Goal: Task Accomplishment & Management: Use online tool/utility

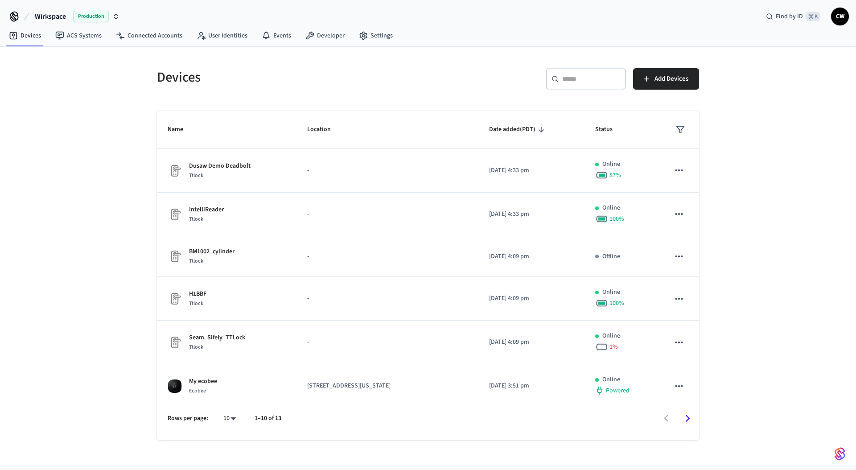
click at [59, 14] on span "Wirkspace" at bounding box center [50, 16] width 31 height 11
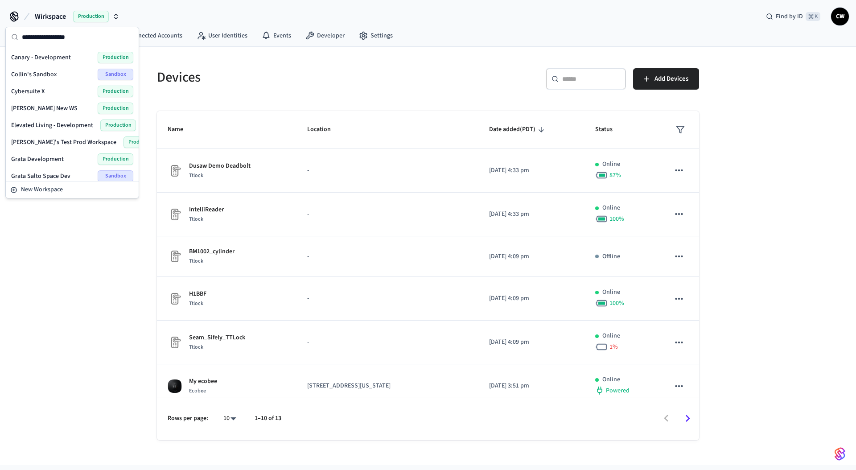
click at [59, 15] on span "Wirkspace" at bounding box center [50, 16] width 31 height 11
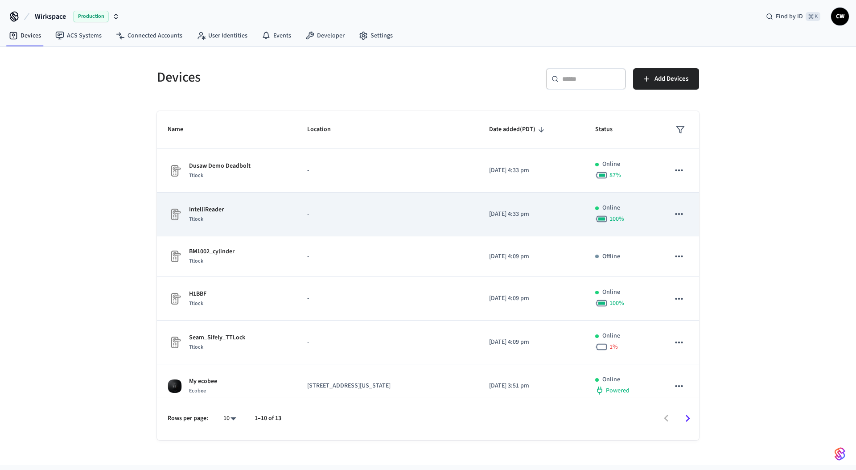
click at [264, 225] on td "IntelliReader Ttlock" at bounding box center [226, 215] width 139 height 44
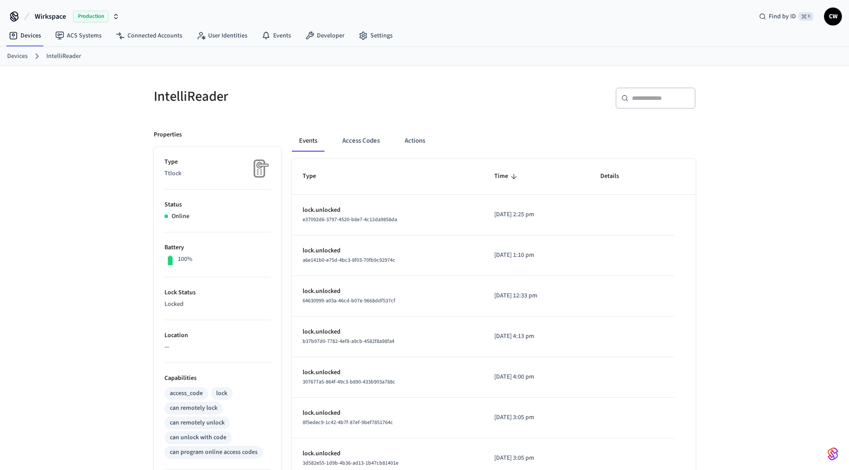
click at [128, 247] on div "IntelliReader ​ ​ Properties Type Ttlock Status Online Battery 100% Lock Status…" at bounding box center [424, 359] width 849 height 586
click at [381, 139] on button "Access Codes" at bounding box center [361, 140] width 52 height 21
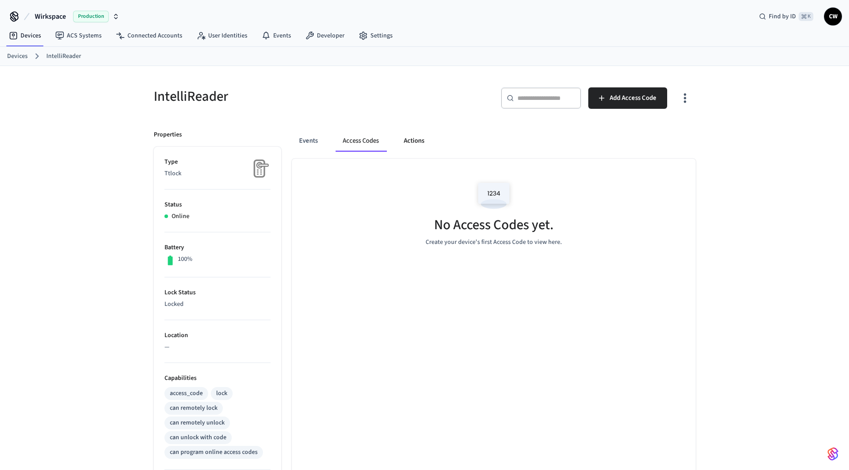
click at [413, 141] on button "Actions" at bounding box center [414, 140] width 35 height 21
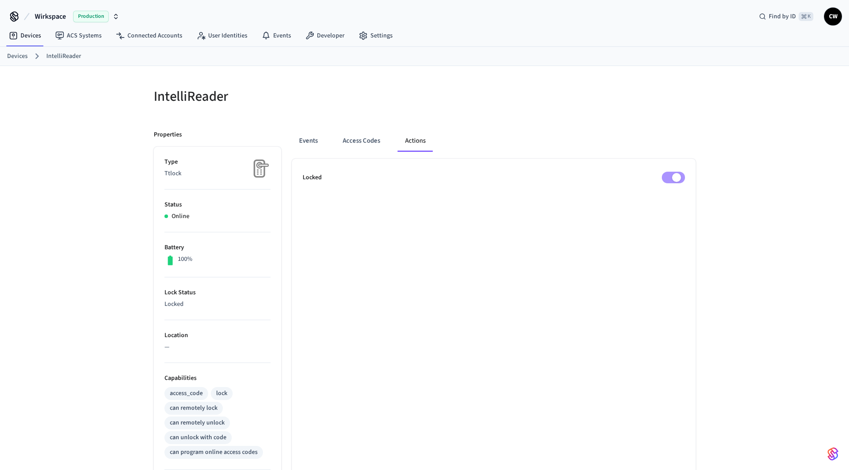
click at [415, 116] on div "IntelliReader Properties Type Ttlock Status Online Battery 100% Lock Status Loc…" at bounding box center [425, 364] width 556 height 575
click at [475, 104] on div at bounding box center [563, 101] width 266 height 29
drag, startPoint x: 547, startPoint y: 141, endPoint x: 542, endPoint y: 141, distance: 4.9
click at [545, 141] on div "Events Access Codes Actions" at bounding box center [494, 140] width 404 height 21
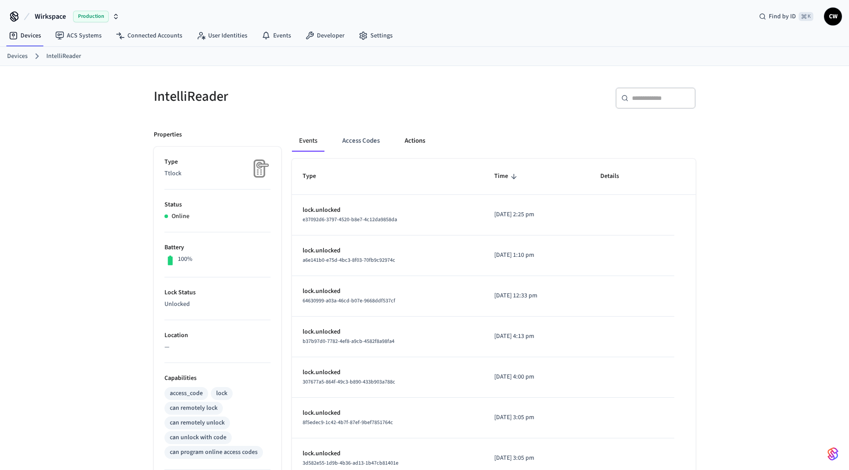
click at [422, 134] on button "Actions" at bounding box center [415, 140] width 35 height 21
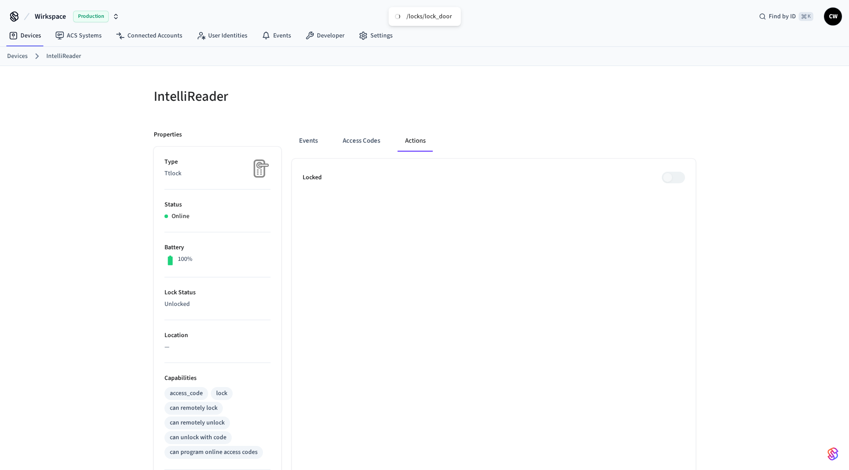
click at [605, 115] on div at bounding box center [563, 101] width 266 height 29
click at [219, 87] on h5 "IntelliReader" at bounding box center [287, 96] width 266 height 18
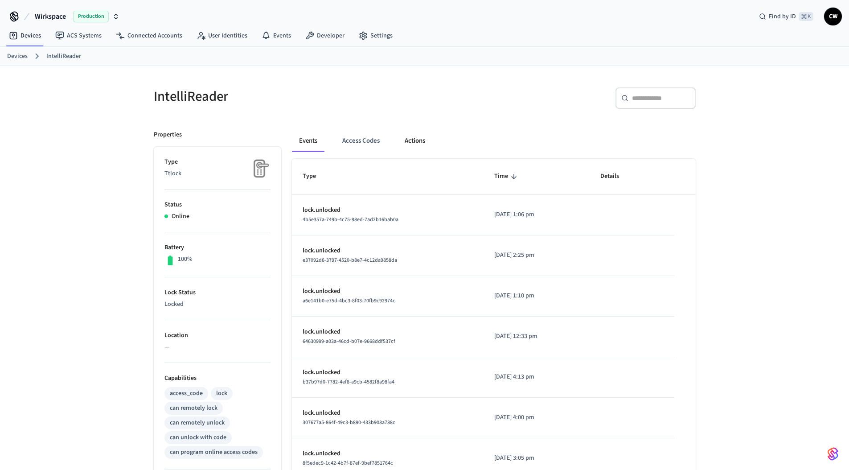
click at [427, 137] on button "Actions" at bounding box center [415, 140] width 35 height 21
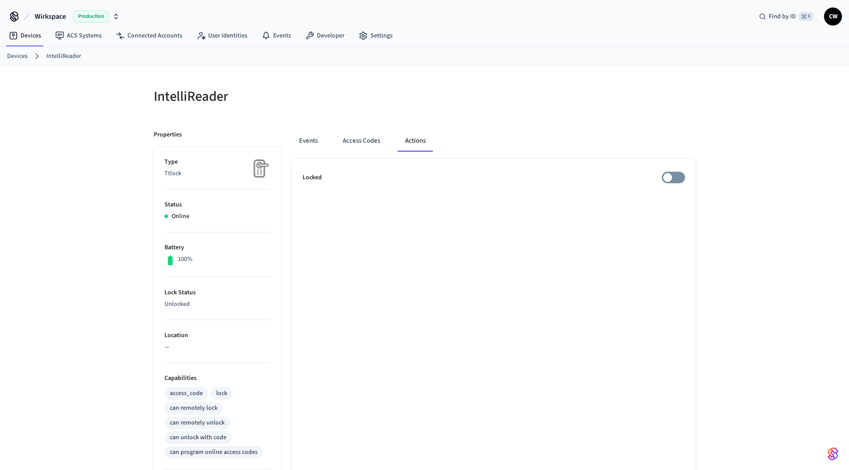
click at [580, 129] on div "Events Access Codes Actions Locked" at bounding box center [488, 385] width 414 height 532
